Goal: Task Accomplishment & Management: Use online tool/utility

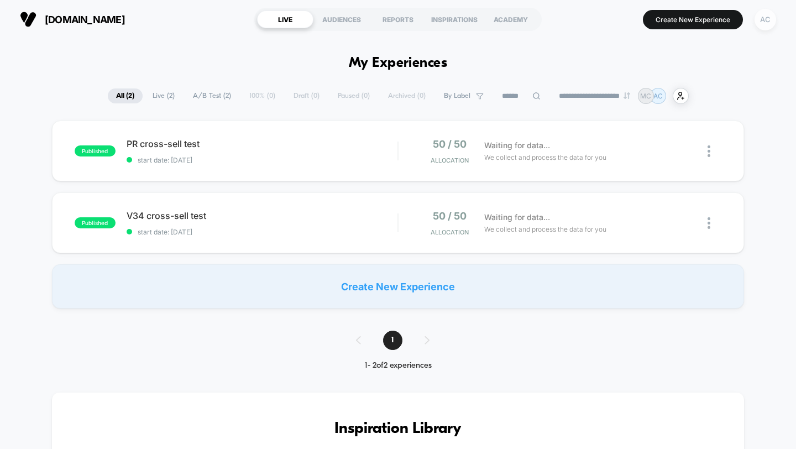
click at [768, 24] on div "AC" at bounding box center [766, 20] width 22 height 22
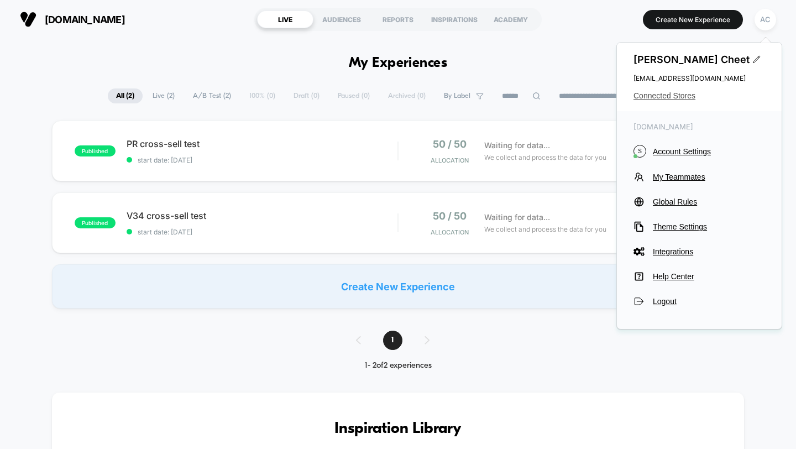
click at [667, 95] on span "Connected Stores" at bounding box center [700, 95] width 132 height 9
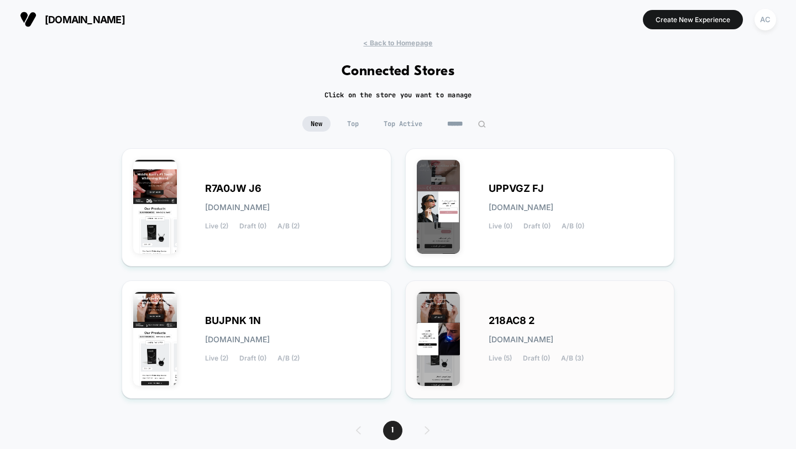
click at [499, 336] on span "[DOMAIN_NAME]" at bounding box center [521, 340] width 65 height 8
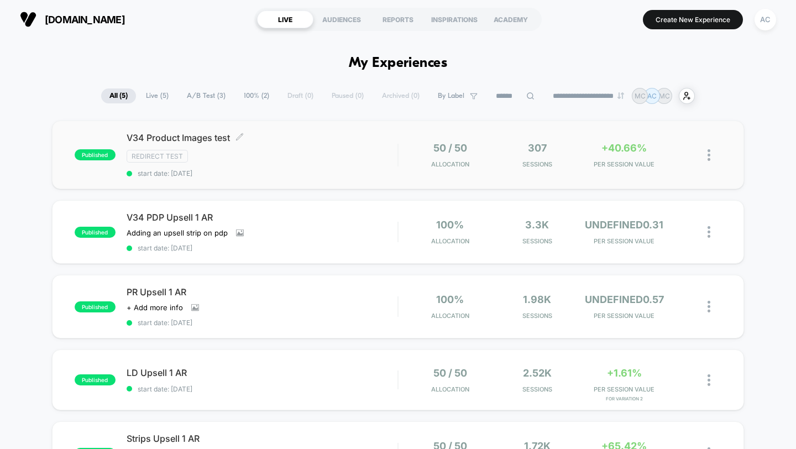
click at [226, 140] on span "V34 Product Images test Click to edit experience details" at bounding box center [262, 137] width 271 height 11
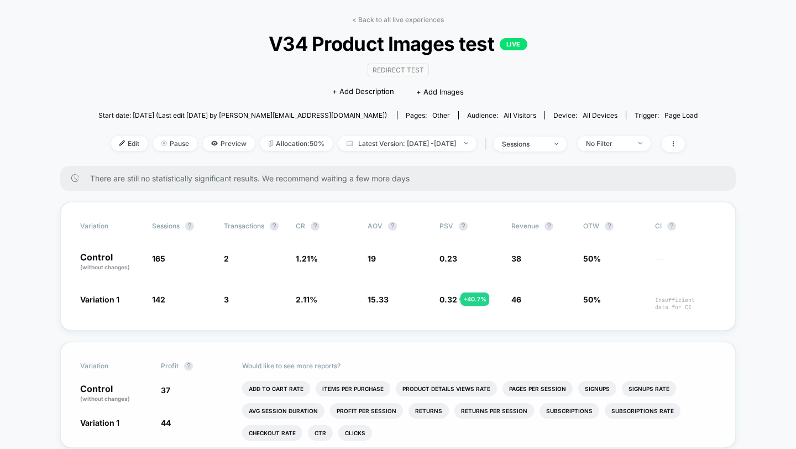
scroll to position [4, 0]
